Goal: Information Seeking & Learning: Check status

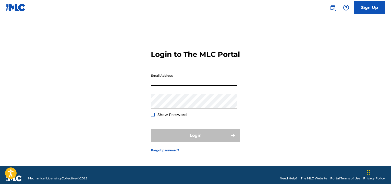
click at [157, 86] on input "Email Address" at bounding box center [194, 78] width 86 height 15
type input "[EMAIL_ADDRESS][DOMAIN_NAME]"
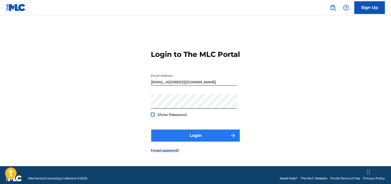
click at [196, 138] on button "Login" at bounding box center [195, 135] width 89 height 13
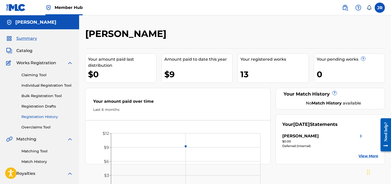
click at [39, 116] on link "Registration History" at bounding box center [47, 116] width 52 height 5
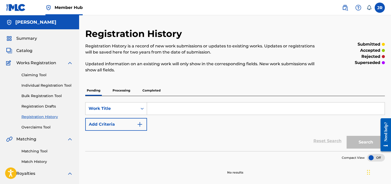
click at [154, 91] on p "Completed" at bounding box center [151, 90] width 21 height 11
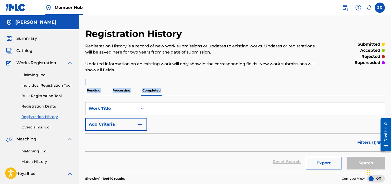
drag, startPoint x: 388, startPoint y: 67, endPoint x: 389, endPoint y: 85, distance: 18.4
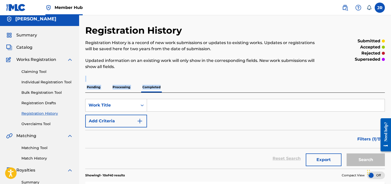
scroll to position [7, 0]
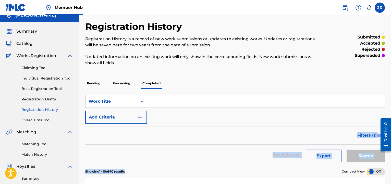
drag, startPoint x: 185, startPoint y: 132, endPoint x: 151, endPoint y: 175, distance: 55.0
click at [234, 162] on div "Reset Search Export Search" at bounding box center [235, 155] width 300 height 20
click at [158, 101] on input "Search Form" at bounding box center [266, 101] width 238 height 12
type input "A DONDE VAN"
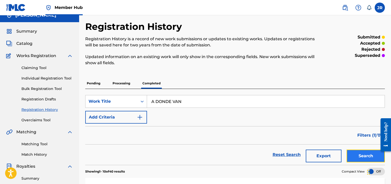
click at [367, 155] on button "Search" at bounding box center [366, 156] width 38 height 13
drag, startPoint x: 389, startPoint y: 47, endPoint x: 389, endPoint y: 71, distance: 24.0
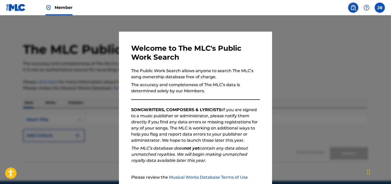
click at [312, 46] on div at bounding box center [195, 107] width 391 height 184
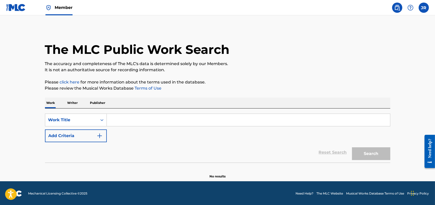
drag, startPoint x: 389, startPoint y: 0, endPoint x: 296, endPoint y: 77, distance: 120.7
click at [296, 77] on div "The MLC Public Work Search The accuracy and completeness of The MLC's data is d…" at bounding box center [217, 103] width 357 height 151
click at [117, 121] on input "Search Form" at bounding box center [248, 120] width 283 height 12
type input "A DONDE VAN"
click at [371, 155] on button "Search" at bounding box center [371, 153] width 38 height 13
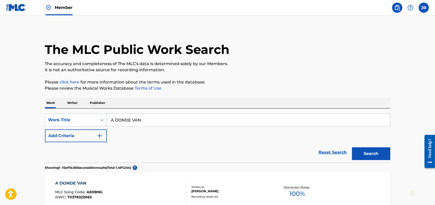
drag, startPoint x: 432, startPoint y: 53, endPoint x: 432, endPoint y: 65, distance: 12.8
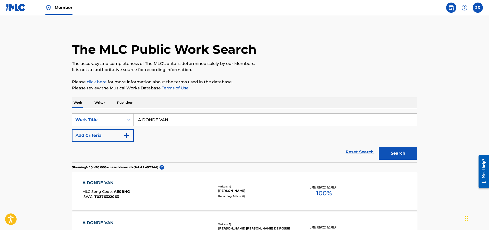
drag, startPoint x: 421, startPoint y: 0, endPoint x: 331, endPoint y: 70, distance: 114.3
click at [331, 70] on p "It is not an authoritative source for recording information." at bounding box center [244, 70] width 345 height 6
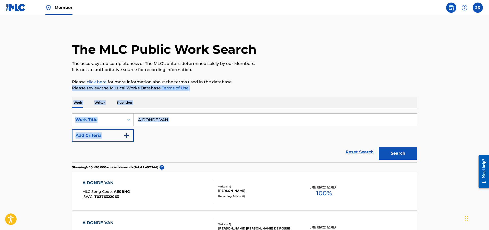
drag, startPoint x: 486, startPoint y: 82, endPoint x: 486, endPoint y: 130, distance: 48.0
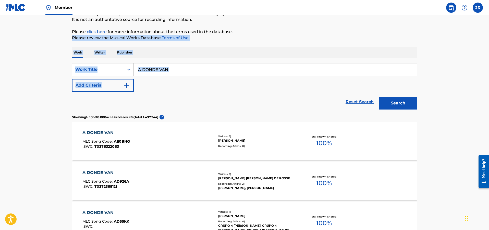
scroll to position [51, 0]
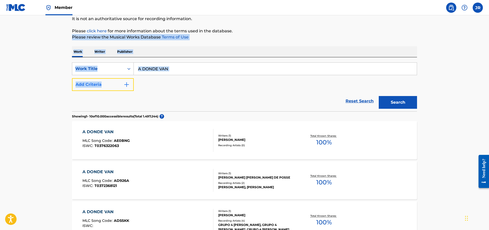
click at [128, 85] on img "Search Form" at bounding box center [127, 85] width 6 height 6
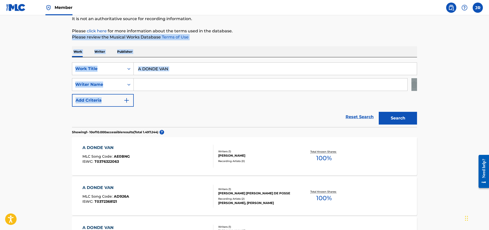
click at [157, 84] on input "Search Form" at bounding box center [271, 85] width 274 height 12
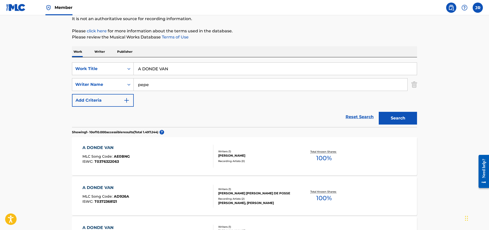
type input "[PERSON_NAME]"
click at [391, 117] on button "Search" at bounding box center [398, 118] width 38 height 13
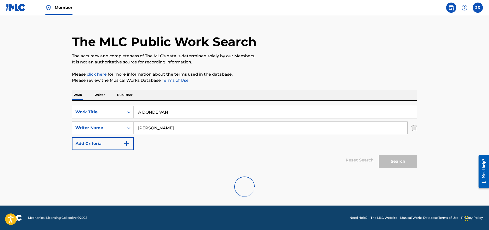
scroll to position [0, 0]
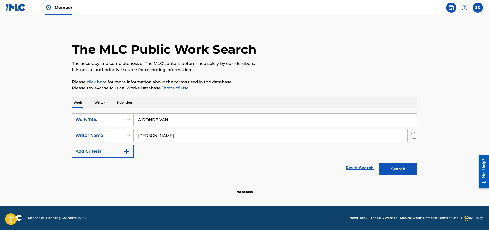
click at [180, 119] on input "A DONDE VAN" at bounding box center [275, 120] width 283 height 12
type input "A"
type input "CON LA TROVA EN MENTE"
click at [391, 168] on button "Search" at bounding box center [398, 169] width 38 height 13
click at [104, 102] on p "Writer" at bounding box center [100, 102] width 14 height 11
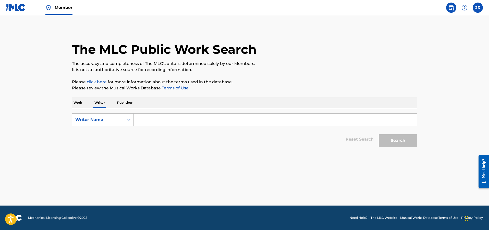
click at [143, 119] on input "Search Form" at bounding box center [275, 120] width 283 height 12
click at [391, 139] on button "Search" at bounding box center [398, 140] width 38 height 13
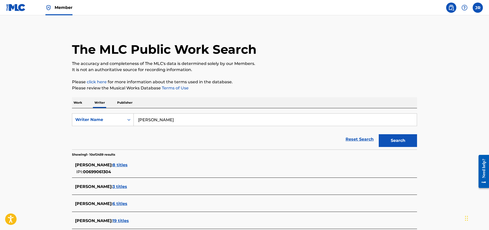
click at [391, 96] on main "The MLC Public Work Search The accuracy and completeness of The MLC's data is d…" at bounding box center [244, 192] width 489 height 354
click at [165, 120] on input "[PERSON_NAME]" at bounding box center [275, 120] width 283 height 12
type input "p"
type input "[PERSON_NAME]"
click at [391, 137] on button "Search" at bounding box center [398, 140] width 38 height 13
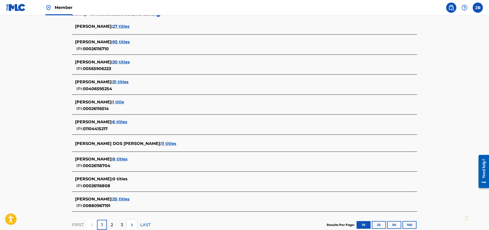
scroll to position [128, 0]
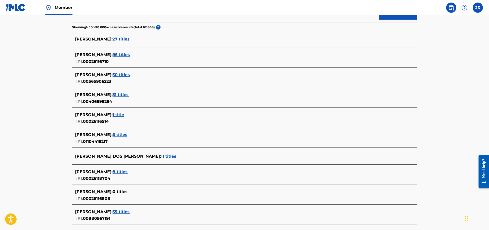
click at [130, 184] on span "35 titles" at bounding box center [121, 212] width 17 height 5
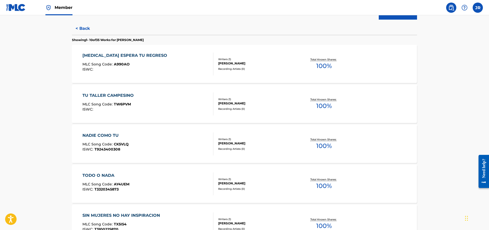
click at [125, 53] on div "[MEDICAL_DATA] ESPERA TU REGRESO" at bounding box center [125, 56] width 87 height 6
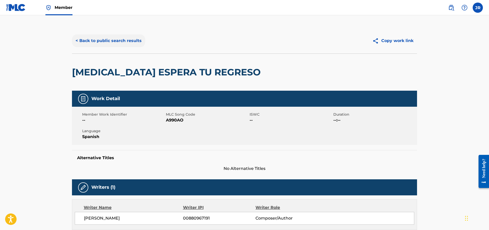
click at [113, 39] on button "< Back to public search results" at bounding box center [108, 40] width 73 height 13
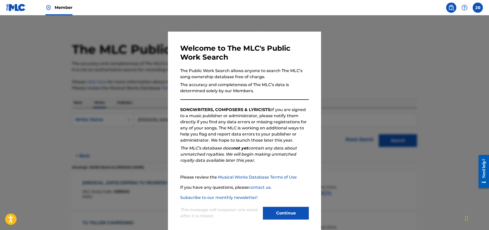
click at [391, 84] on div at bounding box center [244, 130] width 489 height 230
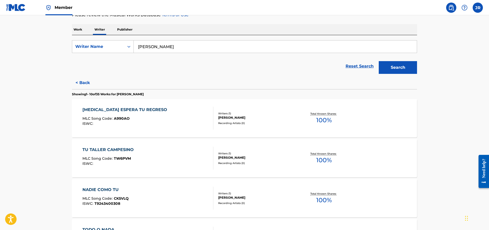
scroll to position [77, 0]
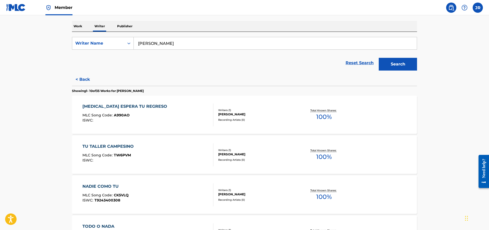
click at [112, 144] on div "TU TALLER CAMPESINO" at bounding box center [109, 147] width 54 height 6
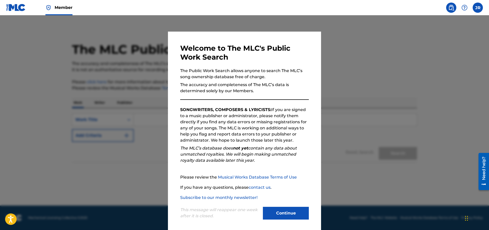
click at [303, 85] on p "The accuracy and completeness of The MLC’s data is determined solely by our Mem…" at bounding box center [244, 88] width 129 height 12
click at [304, 80] on p "The Public Work Search allows anyone to search The MLC’s song ownership databas…" at bounding box center [244, 74] width 129 height 12
click at [376, 75] on div at bounding box center [244, 130] width 489 height 230
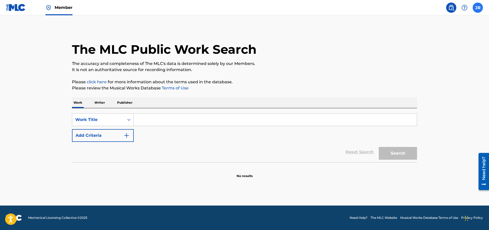
click at [477, 7] on label at bounding box center [478, 8] width 10 height 10
click at [478, 8] on input "JR Jose Rios Santos pepe100x35@yahoo.com Profile Log out" at bounding box center [478, 8] width 0 height 0
click at [363, 55] on div "The MLC Public Work Search" at bounding box center [244, 46] width 345 height 37
click at [63, 7] on span "Member" at bounding box center [64, 8] width 18 height 6
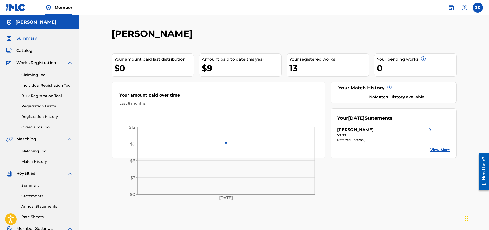
click at [34, 113] on div "Claiming Tool Individual Registration Tool Bulk Registration Tool Registration …" at bounding box center [39, 98] width 67 height 64
click at [34, 115] on link "Registration History" at bounding box center [47, 116] width 52 height 5
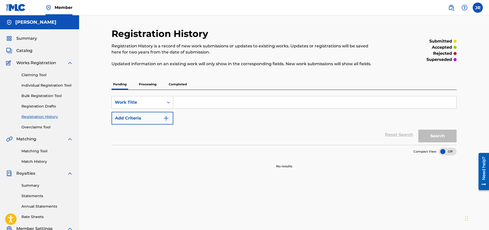
click at [181, 83] on p "Completed" at bounding box center [177, 84] width 21 height 11
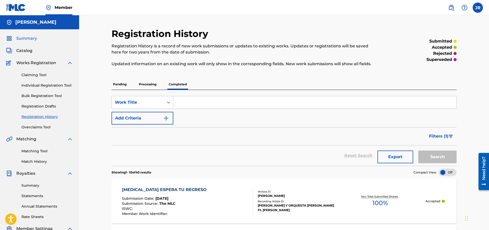
click at [29, 39] on span "Summary" at bounding box center [26, 38] width 21 height 6
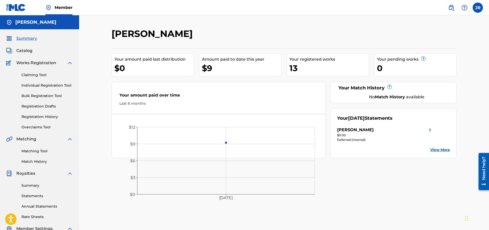
click at [430, 129] on img at bounding box center [430, 130] width 6 height 6
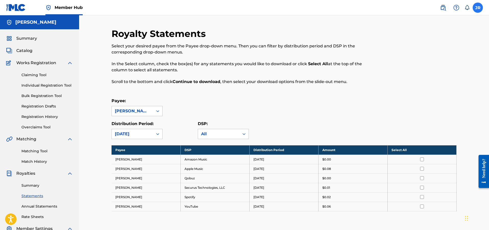
click at [478, 9] on label at bounding box center [478, 8] width 10 height 10
click at [478, 8] on input "JR [PERSON_NAME] [EMAIL_ADDRESS][DOMAIN_NAME] Notification Preferences Profile …" at bounding box center [478, 8] width 0 height 0
click at [426, 71] on p "Log out" at bounding box center [428, 72] width 12 height 5
click at [478, 8] on input "JR [PERSON_NAME] [EMAIL_ADDRESS][DOMAIN_NAME] Notification Preferences Profile …" at bounding box center [478, 8] width 0 height 0
